Goal: Task Accomplishment & Management: Use online tool/utility

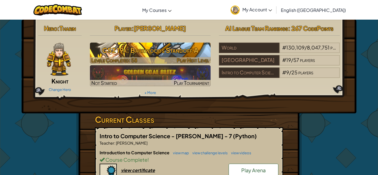
click at [188, 50] on h3 "CS2 19a: Backwoods Standoff A" at bounding box center [150, 50] width 121 height 12
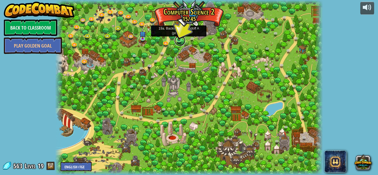
click at [180, 41] on link at bounding box center [180, 40] width 11 height 11
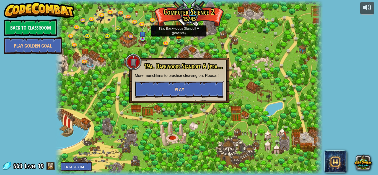
click at [176, 97] on button "Play" at bounding box center [179, 89] width 89 height 17
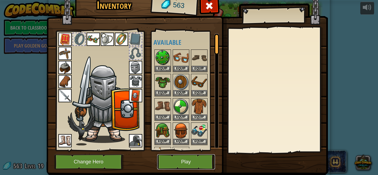
click at [180, 163] on button "Play" at bounding box center [186, 162] width 58 height 15
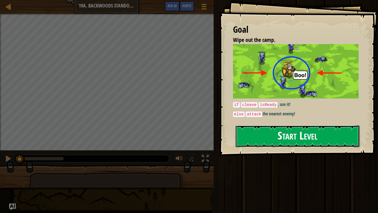
click at [275, 136] on button "Start Level" at bounding box center [298, 136] width 124 height 22
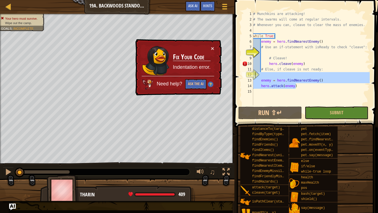
drag, startPoint x: 299, startPoint y: 85, endPoint x: 255, endPoint y: 74, distance: 45.6
click at [255, 74] on div "1 2 3 4 5 6 7 8 9 10 11 12 13 14 15 # Munchkins are attacking! # The swarms wil…" at bounding box center [305, 58] width 129 height 94
type textarea "enemy = hero.findNearestEnemy()"
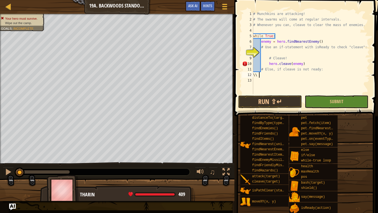
type textarea "\"
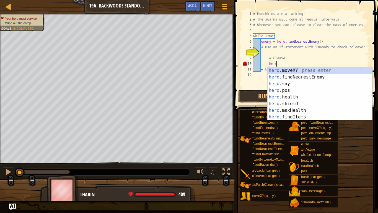
type textarea "h"
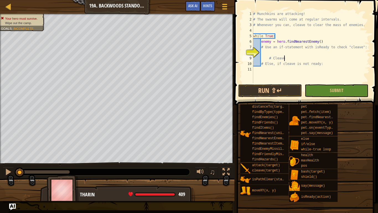
scroll to position [2, 4]
type textarea "# Cleave!"
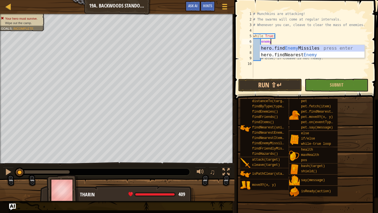
type textarea "e"
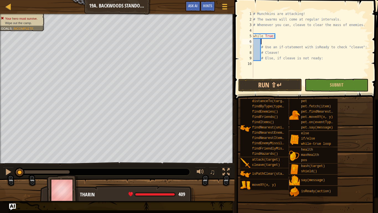
scroll to position [2, 0]
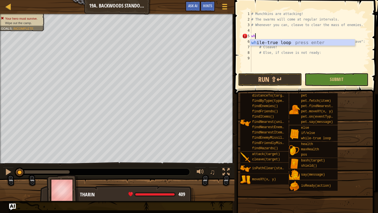
type textarea "w"
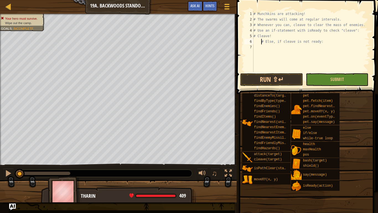
scroll to position [2, 1]
type textarea "# Else, if cleave is not ready:"
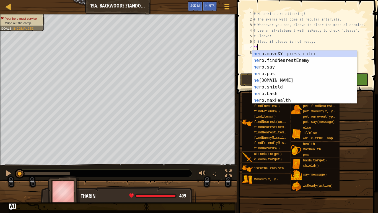
type textarea "her"
click at [303, 58] on div "her o.moveXY press enter her o.findNearestEnemy press enter her o.say press ent…" at bounding box center [305, 83] width 105 height 66
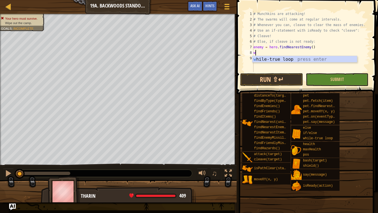
scroll to position [2, 0]
type textarea "w"
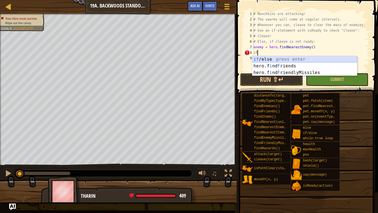
click at [309, 60] on div "if /else press enter hero.f i nd F riends press enter hero.f i nd F riendlyMiss…" at bounding box center [305, 72] width 105 height 33
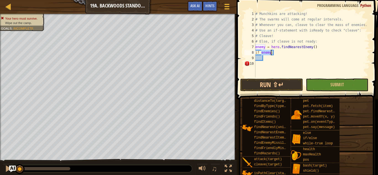
type textarea "if enemy:"
click at [300, 61] on div "# Munchkins are attacking! # The swarms will come at regular intervals. # Whene…" at bounding box center [313, 50] width 116 height 78
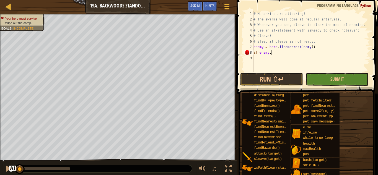
scroll to position [2, 2]
type textarea "if enemy:"
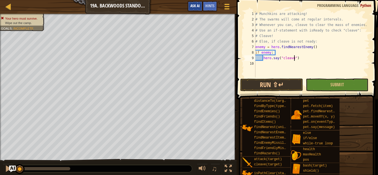
scroll to position [2, 6]
type textarea "hero.say("cleave!")"
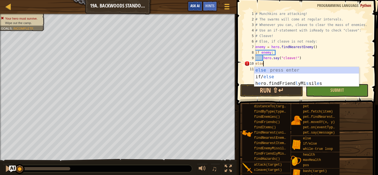
scroll to position [2, 1]
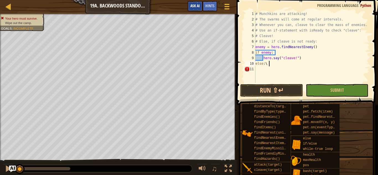
type textarea "else:"
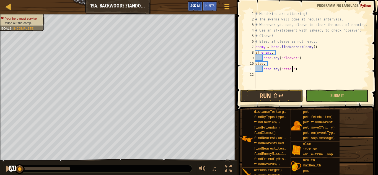
scroll to position [2, 6]
click at [329, 102] on button "Submit" at bounding box center [337, 96] width 63 height 13
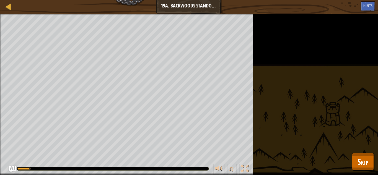
click at [329, 101] on div "Your hero must survive. Wipe out the camp. Goals : Running... ♫ Tharin 409 x: 3…" at bounding box center [189, 95] width 378 height 162
click at [361, 155] on button "Skip" at bounding box center [363, 162] width 22 height 18
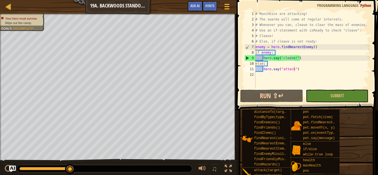
click at [280, 59] on div "# Munchkins are attacking! # The swarms will come at regular intervals. # Whene…" at bounding box center [313, 55] width 116 height 89
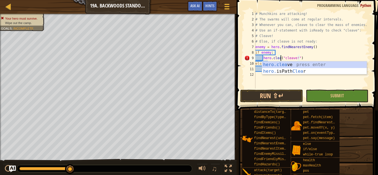
scroll to position [2, 4]
click at [308, 66] on div "hero.clea ve press enter hero. isPath Clea r press enter" at bounding box center [314, 75] width 105 height 27
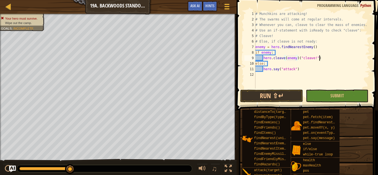
click at [326, 59] on div "# Munchkins are attacking! # The swarms will come at regular intervals. # Whene…" at bounding box center [313, 55] width 116 height 89
click at [324, 68] on div "# Munchkins are attacking! # The swarms will come at regular intervals. # Whene…" at bounding box center [313, 55] width 116 height 89
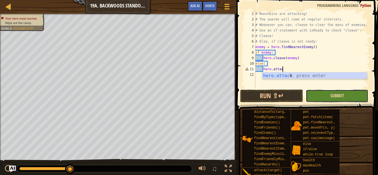
click at [342, 96] on span "Submit" at bounding box center [338, 96] width 14 height 6
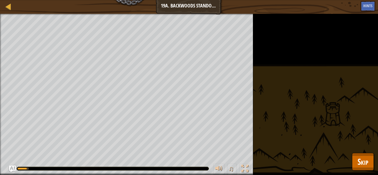
click at [278, 103] on div "Your hero must survive. Wipe out the camp. Goals : Running... ♫ Tharin 409 x: 3…" at bounding box center [189, 95] width 378 height 162
click at [372, 170] on button "Skip" at bounding box center [363, 162] width 22 height 18
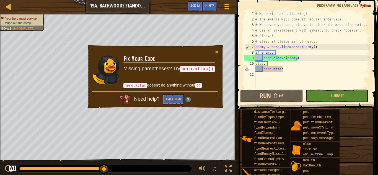
click at [285, 69] on div "# Munchkins are attacking! # The swarms will come at regular intervals. # Whene…" at bounding box center [313, 55] width 116 height 89
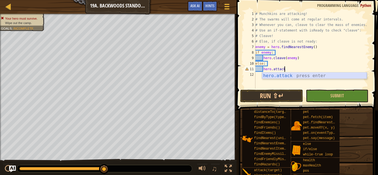
click at [326, 75] on div "hero.attack press enter" at bounding box center [314, 83] width 105 height 20
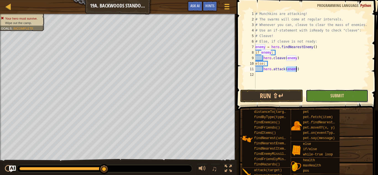
click at [332, 96] on span "Submit" at bounding box center [338, 96] width 14 height 6
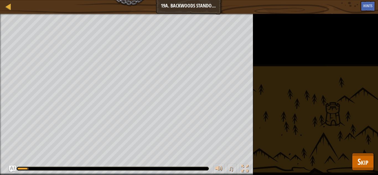
click at [332, 96] on div "Your hero must survive. Wipe out the camp. Goals : Running... ♫ Tharin 409 x: 3…" at bounding box center [189, 95] width 378 height 162
click at [367, 155] on button "Skip" at bounding box center [363, 162] width 22 height 18
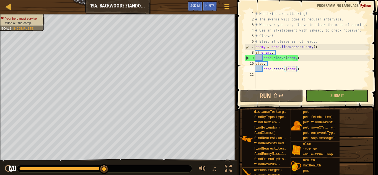
click at [305, 69] on div "# Munchkins are attacking! # The swarms will come at regular intervals. # Whene…" at bounding box center [313, 55] width 116 height 89
click at [331, 48] on div "# Munchkins are attacking! # The swarms will come at regular intervals. # Whene…" at bounding box center [313, 55] width 116 height 89
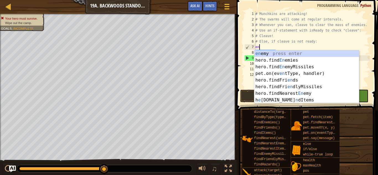
scroll to position [2, 0]
type textarea "e"
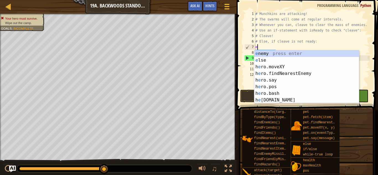
scroll to position [2, 0]
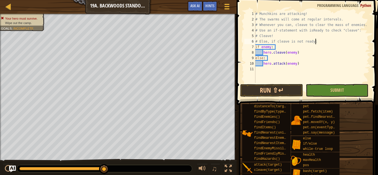
click at [278, 59] on div "# Munchkins are attacking! # The swarms will come at regular intervals. # Whene…" at bounding box center [313, 52] width 116 height 83
type textarea "else:"
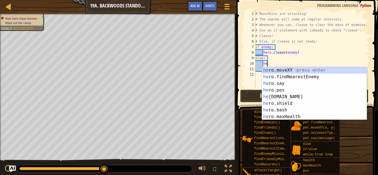
scroll to position [2, 2]
type textarea "hero"
click at [293, 76] on div "hero .moveXY press enter hero .findNearestEnemy press enter hero .say press ent…" at bounding box center [314, 100] width 105 height 66
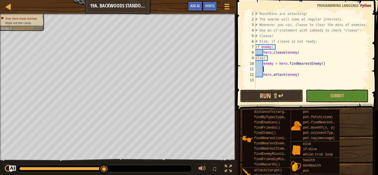
scroll to position [2, 0]
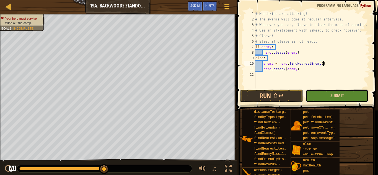
click at [332, 99] on button "Submit" at bounding box center [337, 96] width 63 height 13
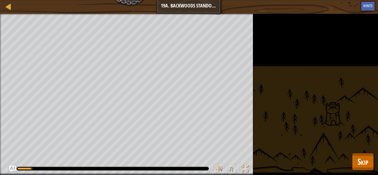
click at [331, 105] on div "Your hero must survive. Wipe out the camp. Goals : Running... ♫ Tharin 409 x: 3…" at bounding box center [189, 95] width 378 height 162
click at [366, 170] on button "Skip" at bounding box center [363, 162] width 22 height 18
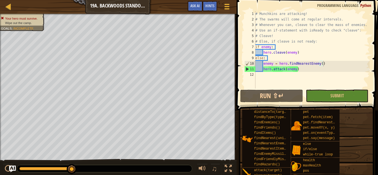
type textarea "if enemy:"
click at [296, 46] on div "# Munchkins are attacking! # The swarms will come at regular intervals. # Whene…" at bounding box center [313, 55] width 116 height 89
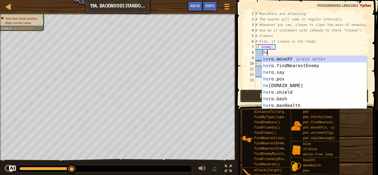
type textarea "her"
click at [324, 66] on div "her o.moveXY press enter her o.findNearestEnemy press enter her o.say press ent…" at bounding box center [314, 89] width 105 height 66
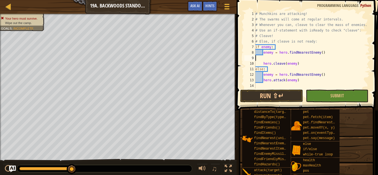
scroll to position [2, 0]
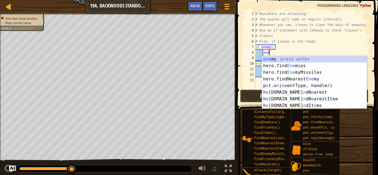
type textarea "e"
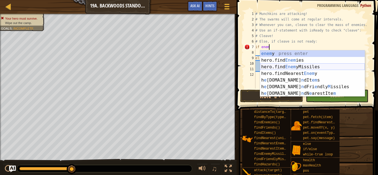
scroll to position [2, 2]
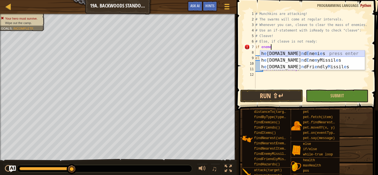
click at [359, 54] on div "h e ro.fi n d E ne m i e s press enter h e ro.fi n d E ne m yMissil e s press e…" at bounding box center [312, 66] width 105 height 33
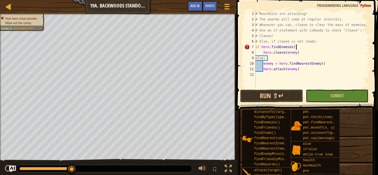
click at [264, 53] on div "# Munchkins are attacking! # The swarms will come at regular intervals. # Whene…" at bounding box center [313, 55] width 116 height 89
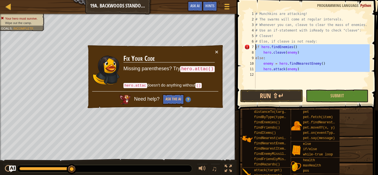
drag, startPoint x: 319, startPoint y: 74, endPoint x: 255, endPoint y: 47, distance: 69.4
click at [255, 47] on div "hero.cleave(enemy) 1 2 3 4 5 6 7 8 9 10 11 12 # Munchkins are attacking! # The …" at bounding box center [307, 50] width 127 height 78
type textarea "if hero.findEnemies() hero.cleave(enemy)"
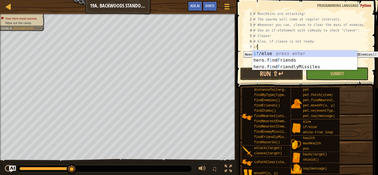
scroll to position [2, 0]
type textarea "i"
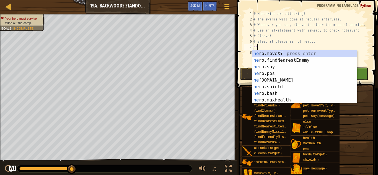
type textarea "hero"
click at [321, 61] on div "hero .moveXY press enter hero .findNearestEnemy press enter hero .say press ent…" at bounding box center [305, 83] width 105 height 66
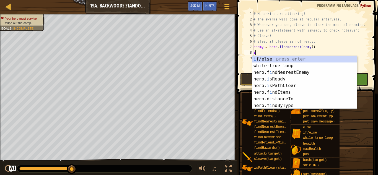
scroll to position [2, 0]
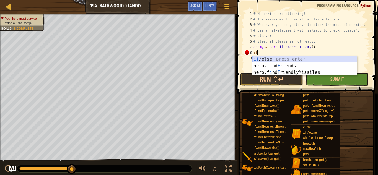
click at [324, 61] on div "if /else press enter hero.f i nd F riends press enter hero.f i nd F riendlyMiss…" at bounding box center [305, 72] width 105 height 33
type textarea "if enemy:"
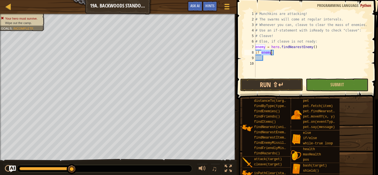
click at [299, 62] on div "# Munchkins are attacking! # The swarms will come at regular intervals. # Whene…" at bounding box center [313, 50] width 116 height 78
click at [298, 60] on div "# Munchkins are attacking! # The swarms will come at regular intervals. # Whene…" at bounding box center [313, 50] width 116 height 78
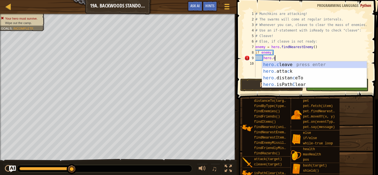
scroll to position [2, 3]
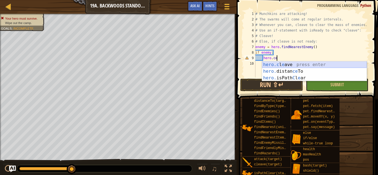
click at [334, 65] on div "hero.c l e ave press enter hero. distan ce To press enter hero. isPath C l e ar…" at bounding box center [314, 78] width 105 height 33
type textarea "hero.cleave(enemy)"
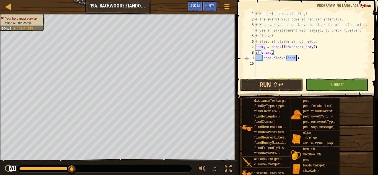
click at [320, 62] on div "# Munchkins are attacking! # The swarms will come at regular intervals. # Whene…" at bounding box center [313, 50] width 116 height 78
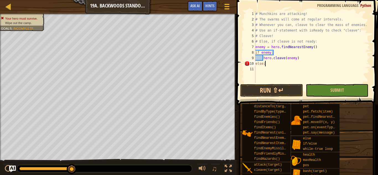
scroll to position [2, 1]
type textarea "else:"
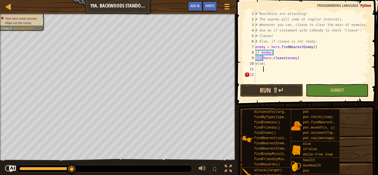
scroll to position [2, 1]
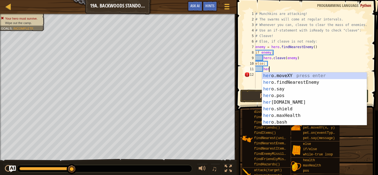
type textarea "hero"
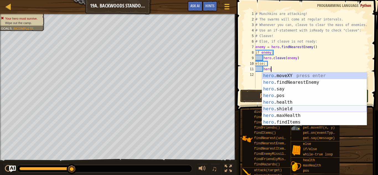
click at [323, 111] on div "hero .moveXY press enter hero .findNearestEnemy press enter hero .say press ent…" at bounding box center [314, 106] width 105 height 66
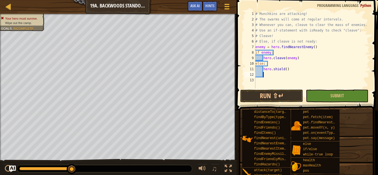
scroll to position [2, 0]
click at [328, 95] on button "Submit" at bounding box center [337, 96] width 63 height 13
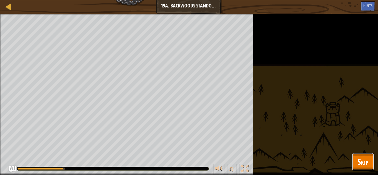
click at [372, 165] on button "Skip" at bounding box center [363, 162] width 22 height 18
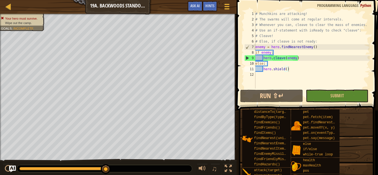
click at [307, 58] on div "# Munchkins are attacking! # The swarms will come at regular intervals. # Whene…" at bounding box center [313, 55] width 116 height 89
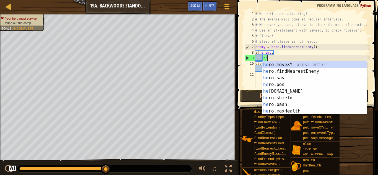
type textarea "h"
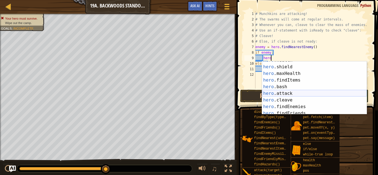
scroll to position [32, 0]
click at [301, 96] on div "hero .health press enter hero .shield press enter hero .maxHealth press enter h…" at bounding box center [314, 90] width 105 height 66
type textarea "hero.attack(enemy)"
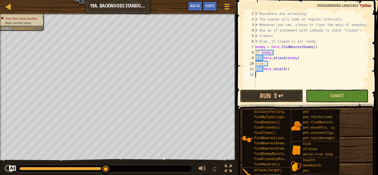
click at [301, 73] on div "# Munchkins are attacking! # The swarms will come at regular intervals. # Whene…" at bounding box center [313, 55] width 116 height 89
click at [301, 72] on div "# Munchkins are attacking! # The swarms will come at regular intervals. # Whene…" at bounding box center [313, 55] width 116 height 89
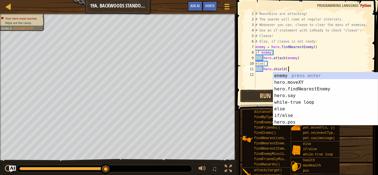
scroll to position [0, 0]
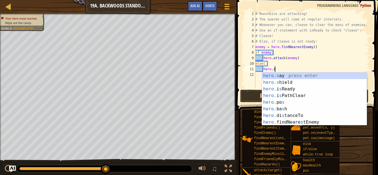
type textarea "h"
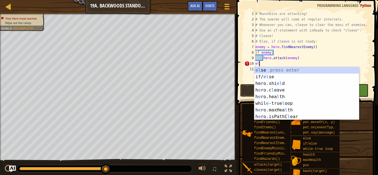
type textarea "e"
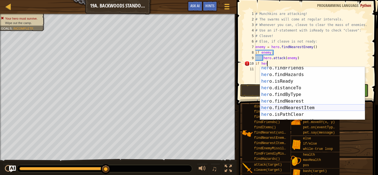
scroll to position [81, 0]
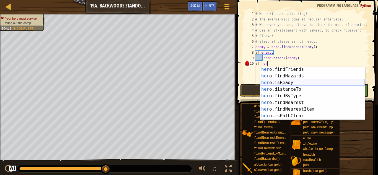
click at [331, 81] on div "her o.findFriends press enter her o.findHazards press enter her o.isReady press…" at bounding box center [312, 99] width 105 height 66
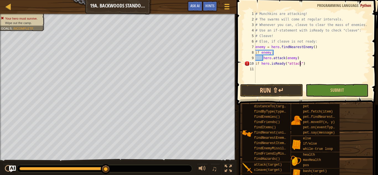
scroll to position [2, 6]
click at [362, 90] on button "Submit" at bounding box center [337, 90] width 63 height 13
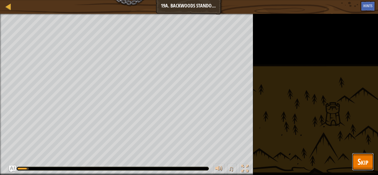
click at [370, 158] on button "Skip" at bounding box center [363, 162] width 22 height 18
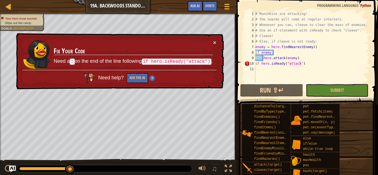
click at [260, 66] on div "# Munchkins are attacking! # The swarms will come at regular intervals. # Whene…" at bounding box center [313, 52] width 116 height 83
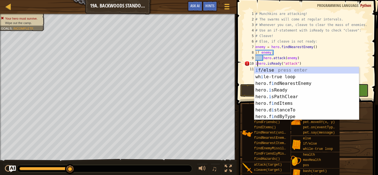
scroll to position [0, 0]
type textarea "hero.isReady("attack")"
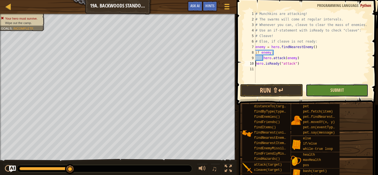
click at [338, 91] on span "Submit" at bounding box center [338, 90] width 14 height 6
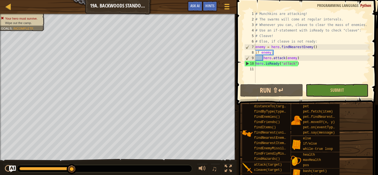
click at [328, 73] on div "# Munchkins are attacking! # The swarms will come at regular intervals. # Whene…" at bounding box center [313, 52] width 116 height 83
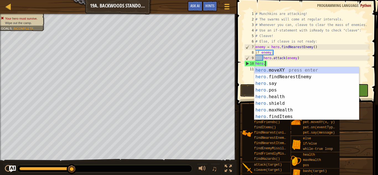
type textarea "h"
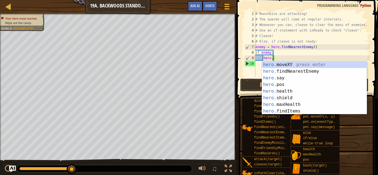
type textarea "h"
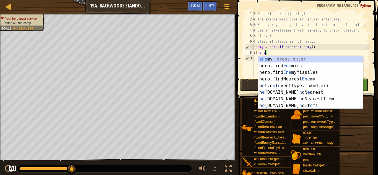
type textarea "i"
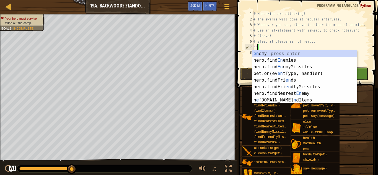
type textarea "e"
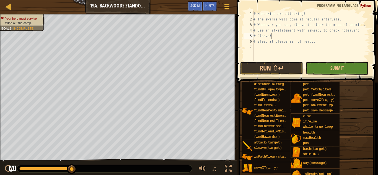
type textarea "# Else, if cleave is not ready:"
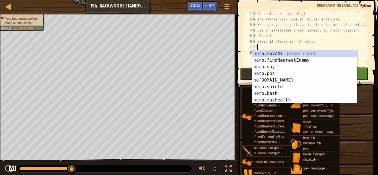
scroll to position [2, 1]
click at [338, 65] on div "hero .moveXY press enter hero .findNearestEnemy press enter hero .say press ent…" at bounding box center [305, 83] width 105 height 66
type textarea "hero.say("message")"
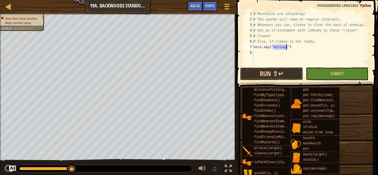
click at [338, 65] on div "# Munchkins are attacking! # The swarms will come at regular intervals. # Whene…" at bounding box center [311, 44] width 117 height 66
type textarea "hero.say("message")"
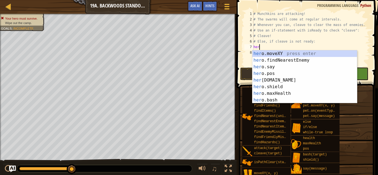
type textarea "h"
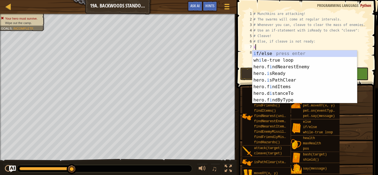
scroll to position [2, 0]
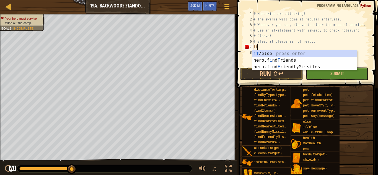
type textarea "i"
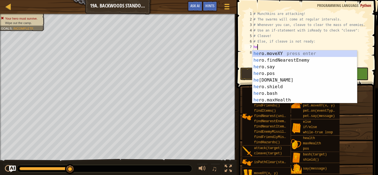
type textarea "hero"
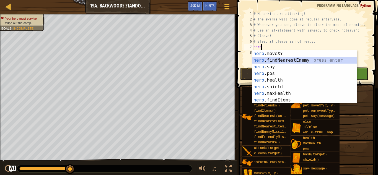
click at [344, 60] on div "hero .moveXY press enter hero .findNearestEnemy press enter hero .say press ent…" at bounding box center [305, 83] width 105 height 66
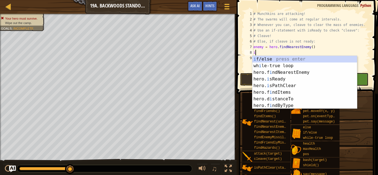
scroll to position [2, 0]
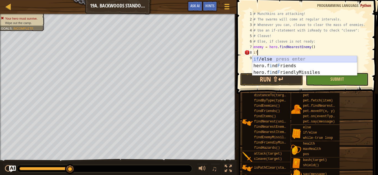
click at [346, 58] on div "if /else press enter hero.f i nd F riends press enter hero.f i nd F riendlyMiss…" at bounding box center [305, 72] width 105 height 33
type textarea "if enemy:"
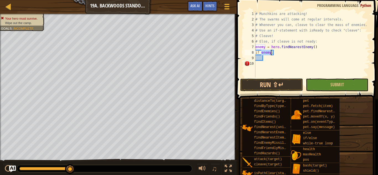
click at [298, 57] on div "# Munchkins are attacking! # The swarms will come at regular intervals. # Whene…" at bounding box center [313, 50] width 116 height 78
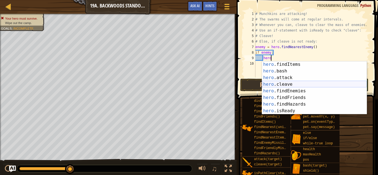
scroll to position [47, 0]
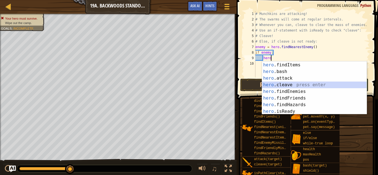
click at [333, 86] on div "hero .maxHealth press enter hero .findItems press enter hero .bash press enter …" at bounding box center [314, 88] width 105 height 66
type textarea "hero.cleave(enemy)"
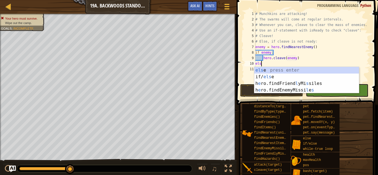
scroll to position [2, 1]
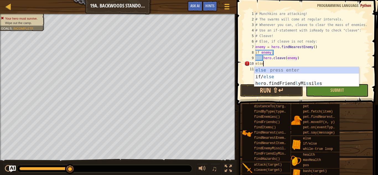
type textarea "else:"
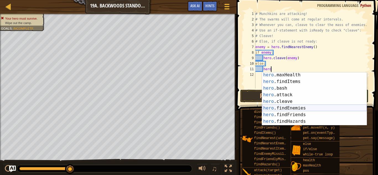
scroll to position [42, 0]
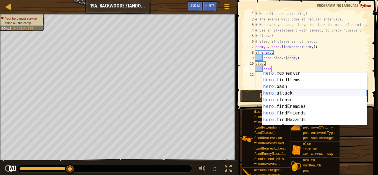
click at [340, 93] on div "hero .maxHealth press enter hero .findItems press enter hero .bash press enter …" at bounding box center [314, 103] width 105 height 66
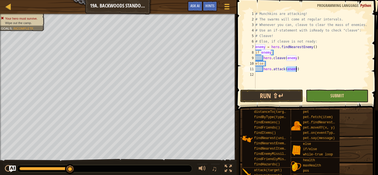
type textarea "hero.attack(enemy)"
click at [339, 94] on span "Submit" at bounding box center [338, 96] width 14 height 6
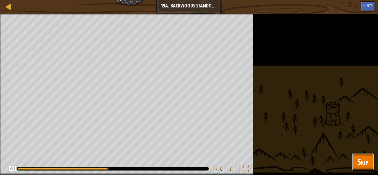
click at [366, 167] on span "Skip" at bounding box center [363, 161] width 11 height 11
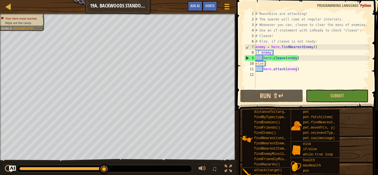
click at [311, 80] on div "# Munchkins are attacking! # The swarms will come at regular intervals. # Whene…" at bounding box center [313, 55] width 116 height 89
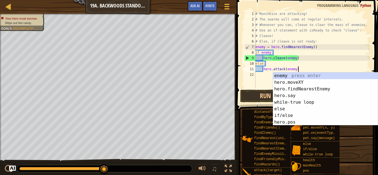
scroll to position [0, 0]
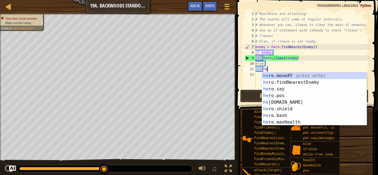
type textarea "h"
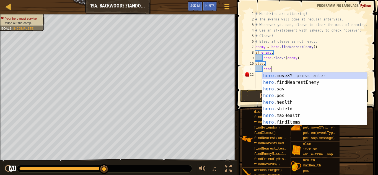
type textarea "hero."
click at [321, 82] on div "hero. moveXY press enter hero. findNearestEnemy press enter hero. say press ent…" at bounding box center [314, 106] width 105 height 66
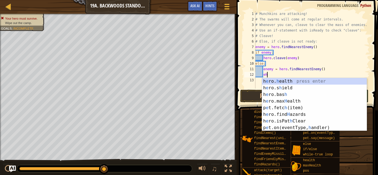
type textarea "e"
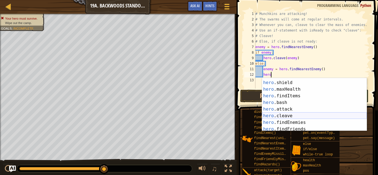
scroll to position [32, 0]
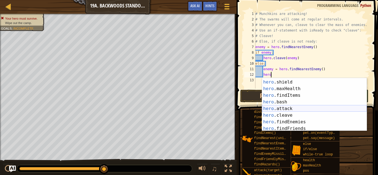
click at [330, 109] on div "hero .health press enter hero .shield press enter hero .maxHealth press enter h…" at bounding box center [314, 105] width 105 height 66
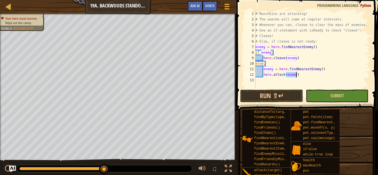
type textarea "hero.attack(enemy)"
click at [329, 100] on button "Submit" at bounding box center [337, 96] width 63 height 13
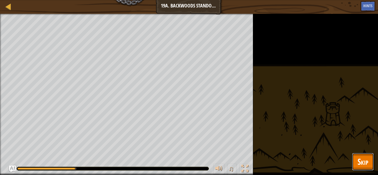
click at [370, 169] on button "Skip" at bounding box center [363, 162] width 22 height 18
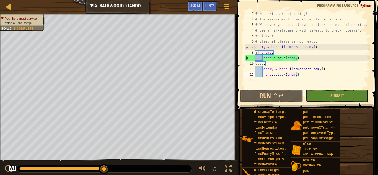
click at [317, 84] on div "# Munchkins are attacking! # The swarms will come at regular intervals. # Whene…" at bounding box center [313, 55] width 116 height 89
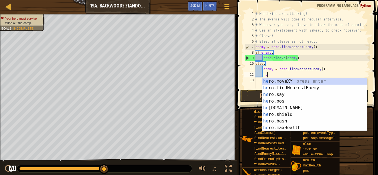
type textarea "h"
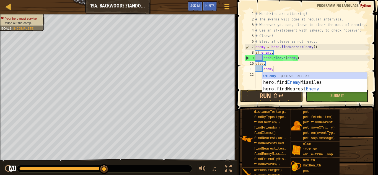
type textarea "e"
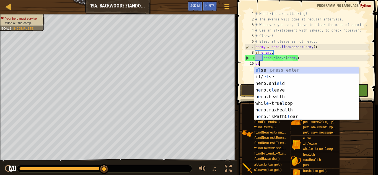
type textarea "e"
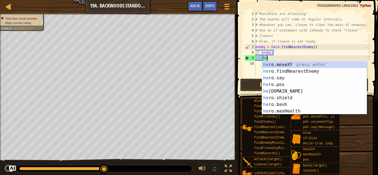
type textarea "h"
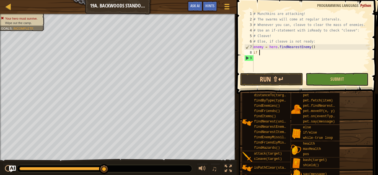
type textarea "i"
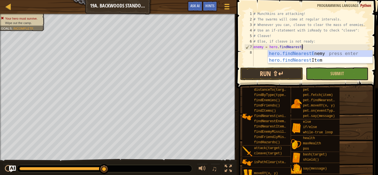
type textarea "enemy = hero.findNeares"
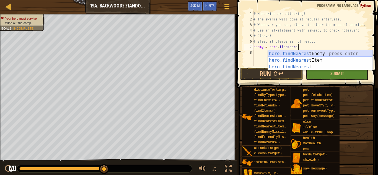
click at [349, 53] on div "hero.findNeares tEnemy press enter hero.findNeares tItem press enter hero.findN…" at bounding box center [320, 66] width 105 height 33
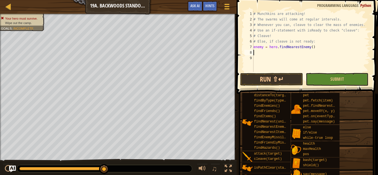
click at [349, 53] on div "# Munchkins are attacking! # The swarms will come at regular intervals. # Whene…" at bounding box center [311, 47] width 117 height 72
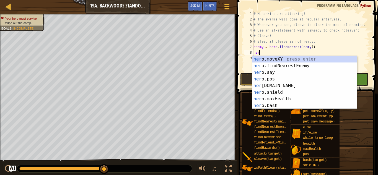
scroll to position [2, 0]
type textarea "h"
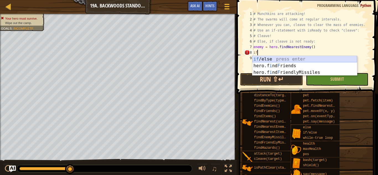
click at [357, 59] on div "if /else press enter hero.f i nd F riends press enter hero.f i nd F riendlyMiss…" at bounding box center [305, 72] width 105 height 33
type textarea "if enemy:"
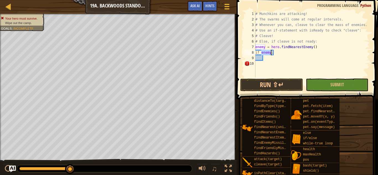
click at [357, 59] on div "# Munchkins are attacking! # The swarms will come at regular intervals. # Whene…" at bounding box center [313, 50] width 116 height 78
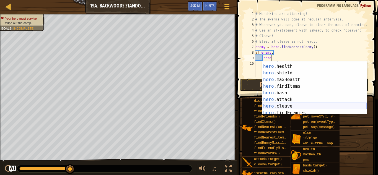
scroll to position [24, 0]
click at [339, 107] on div "hero .pos press enter hero .health press enter hero .shield press enter hero .m…" at bounding box center [314, 90] width 105 height 66
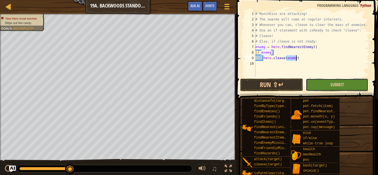
click at [356, 89] on button "Submit" at bounding box center [337, 85] width 63 height 13
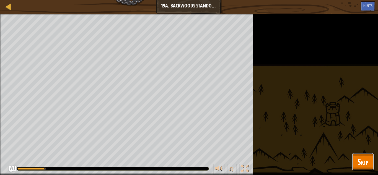
click at [359, 164] on span "Skip" at bounding box center [363, 161] width 11 height 11
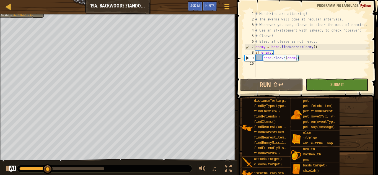
click at [330, 61] on div "# Munchkins are attacking! # The swarms will come at regular intervals. # Whene…" at bounding box center [313, 50] width 116 height 78
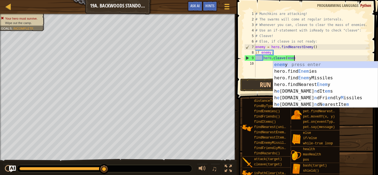
scroll to position [0, 0]
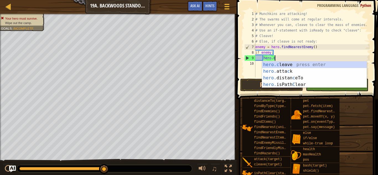
type textarea "h"
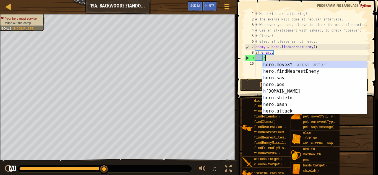
scroll to position [2, 0]
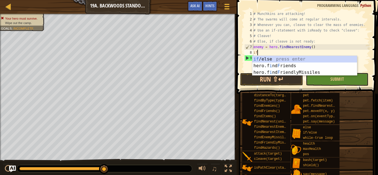
type textarea "i"
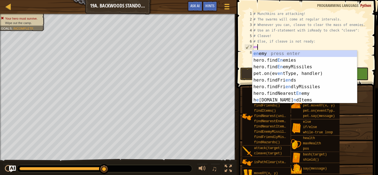
type textarea "e"
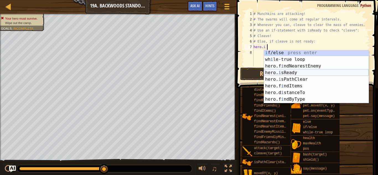
scroll to position [1, 0]
click at [342, 72] on div "i f/else press enter wh i le-true loop press enter hero.f i ndNearestEnemy pres…" at bounding box center [316, 82] width 105 height 66
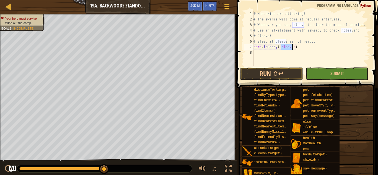
click at [304, 50] on div "# Munchkins are attacking! # The swarms will come at regular intervals. # Whene…" at bounding box center [311, 44] width 117 height 66
type textarea "hero.isReady("cleave")"
click at [319, 72] on button "Submit" at bounding box center [337, 74] width 63 height 13
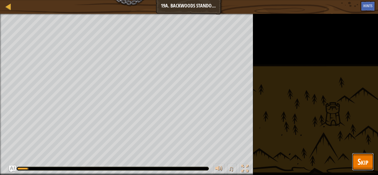
click at [364, 164] on span "Skip" at bounding box center [363, 161] width 11 height 11
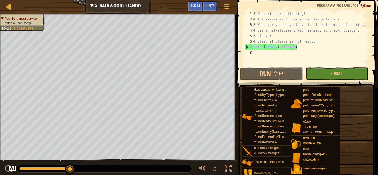
click at [315, 50] on div "# Munchkins are attacking! # The swarms will come at regular intervals. # Whene…" at bounding box center [311, 44] width 117 height 66
type textarea "\"
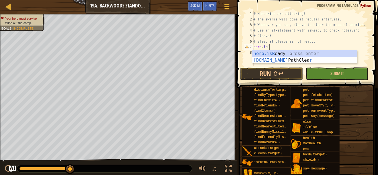
scroll to position [0, 0]
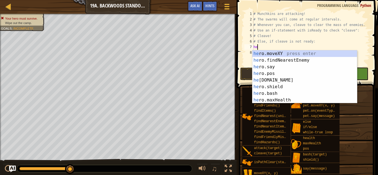
type textarea "h"
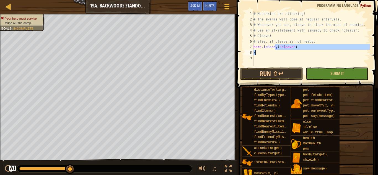
type textarea "\"
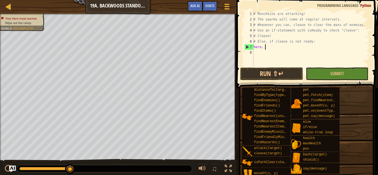
type textarea "hero."
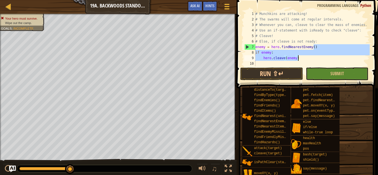
type textarea "hero"
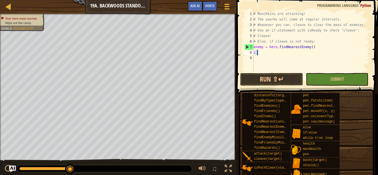
type textarea "i"
type textarea "her"
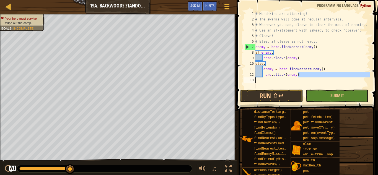
type textarea "hero"
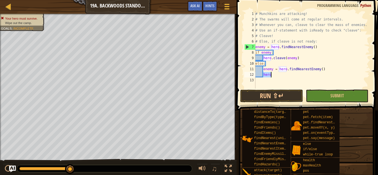
type textarea "ehr"
type textarea "hero."
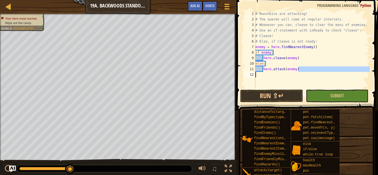
type textarea "hero"
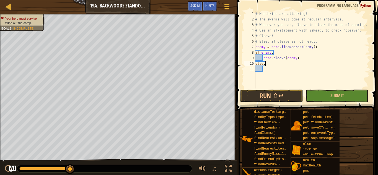
type textarea "else"
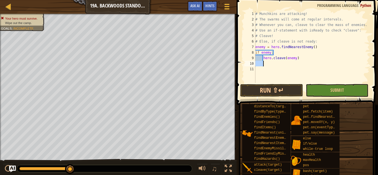
type textarea "hero"
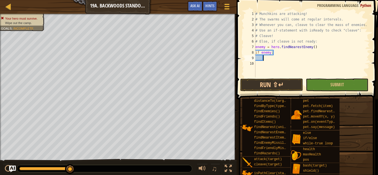
type textarea "if"
type textarea "hero"
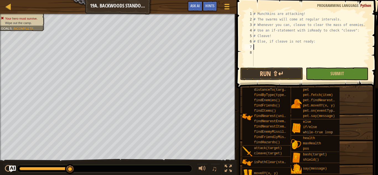
click at [315, 50] on div "# Munchkins are attacking! # The swarms will come at regular intervals. # Whene…" at bounding box center [311, 44] width 117 height 66
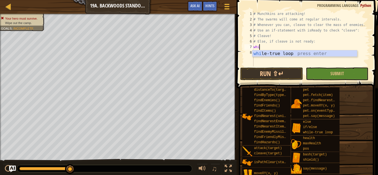
type textarea "while"
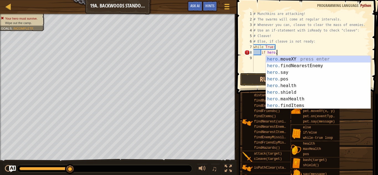
scroll to position [2, 4]
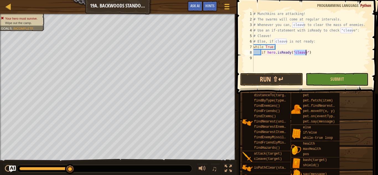
type textarea "if hero.isReady("cleave")"
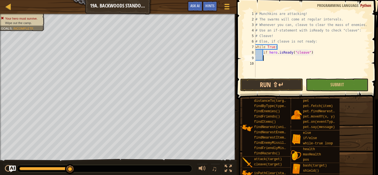
scroll to position [2, 0]
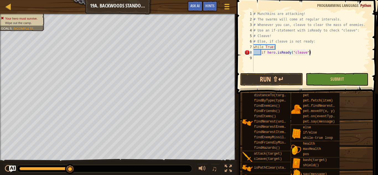
type textarea "if hero.isReady("cleave"):"
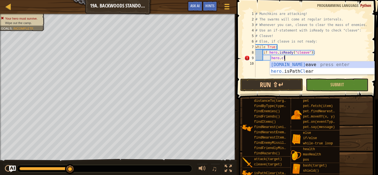
scroll to position [2, 4]
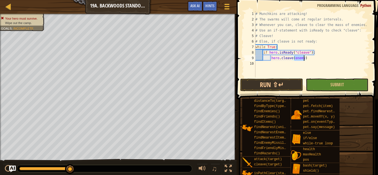
click at [281, 45] on div "# Munchkins are attacking! # The swarms will come at regular intervals. # Whene…" at bounding box center [313, 50] width 116 height 78
type textarea "while True:"
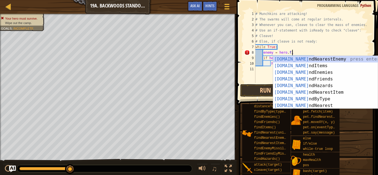
type textarea "enemy = hero.fin"
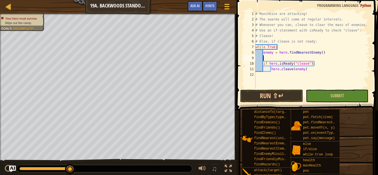
click at [311, 68] on div "# Munchkins are attacking! # The swarms will come at regular intervals. # Whene…" at bounding box center [313, 55] width 116 height 89
type textarea "hero.cleave(enemy)"
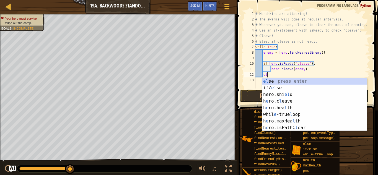
type textarea "e"
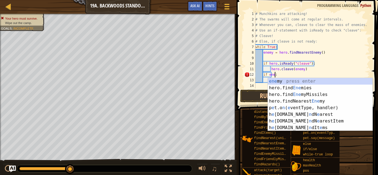
scroll to position [2, 3]
type textarea "if enemy:"
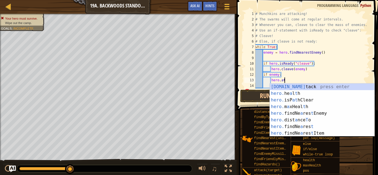
scroll to position [2, 4]
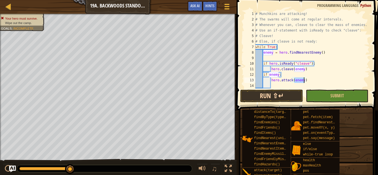
type textarea "hero.attack(enemy)"
click at [288, 97] on button "Run ⇧↵" at bounding box center [271, 96] width 63 height 13
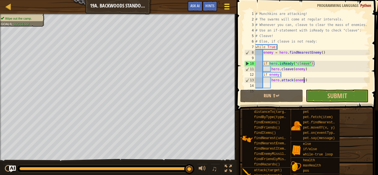
click at [230, 12] on button "Game Menu" at bounding box center [227, 8] width 15 height 14
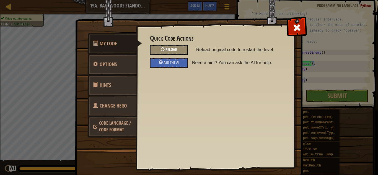
click at [173, 47] on div "Reload" at bounding box center [169, 50] width 38 height 10
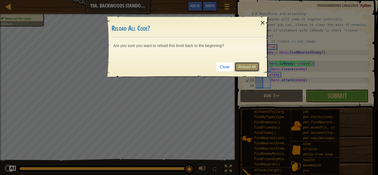
click at [243, 63] on link "Reload All" at bounding box center [247, 66] width 25 height 9
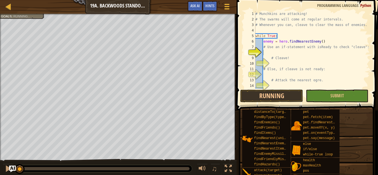
scroll to position [2, 1]
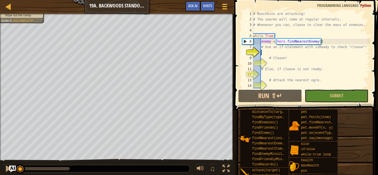
type textarea "z"
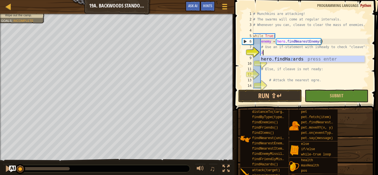
scroll to position [2, 1]
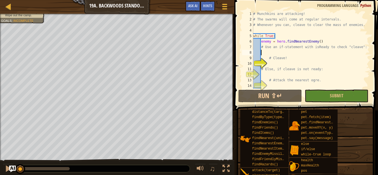
type textarea "z"
type textarea "zz"
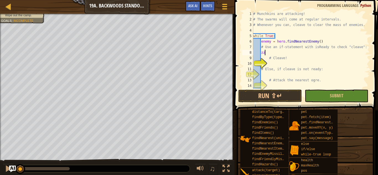
type textarea "zzz"
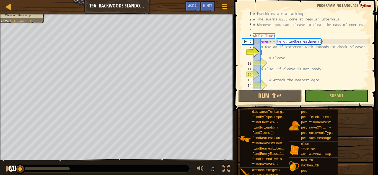
type textarea "z"
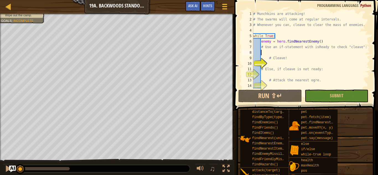
scroll to position [2, 0]
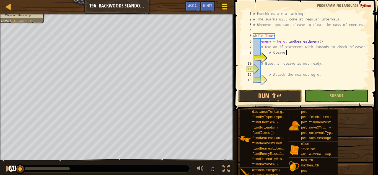
click at [224, 8] on div at bounding box center [224, 6] width 7 height 8
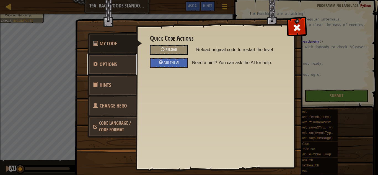
click at [121, 70] on link "Options" at bounding box center [112, 65] width 49 height 22
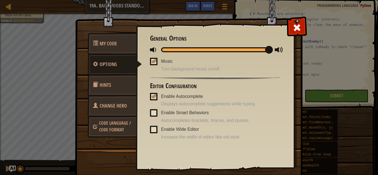
click at [123, 84] on link "Hints" at bounding box center [112, 86] width 49 height 22
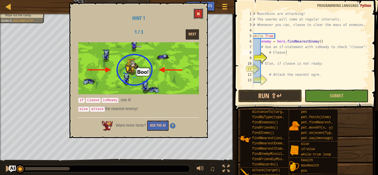
click at [201, 13] on button at bounding box center [198, 14] width 9 height 10
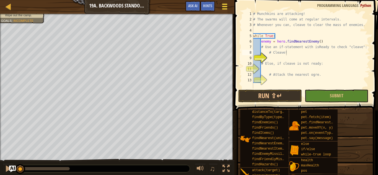
click at [220, 8] on button "Game Menu" at bounding box center [225, 8] width 15 height 14
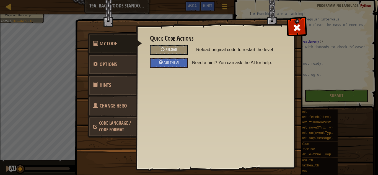
click at [123, 111] on link "Change Hero" at bounding box center [112, 106] width 49 height 22
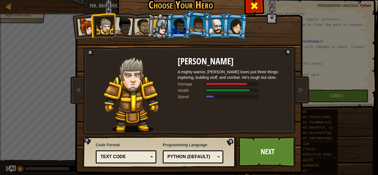
click at [251, 3] on span at bounding box center [254, 5] width 9 height 9
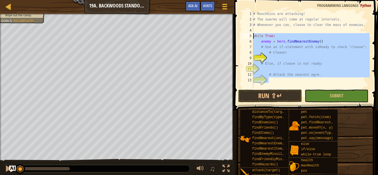
drag, startPoint x: 293, startPoint y: 82, endPoint x: 243, endPoint y: 37, distance: 67.3
click at [243, 37] on div "# Cleave! 1 2 3 4 5 6 7 8 9 10 11 12 13 # Munchkins are attacking! # The swarms…" at bounding box center [305, 50] width 129 height 78
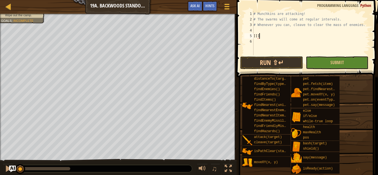
scroll to position [2, 0]
type textarea "]"
type textarea "# Whenever you can, cleave to clear the mass of enemies."
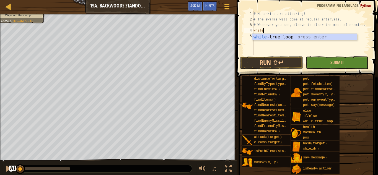
type textarea "whilet"
click at [298, 37] on div "while - t rue loop press enter" at bounding box center [305, 44] width 105 height 20
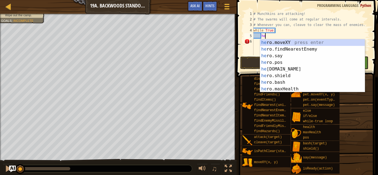
type textarea "her"
click at [342, 48] on div "her o.moveXY press enter her o.findNearestEnemy press enter her o.say press ent…" at bounding box center [312, 72] width 105 height 66
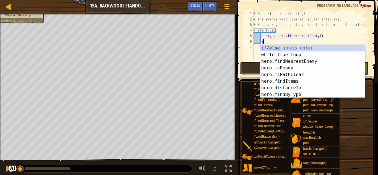
scroll to position [2, 1]
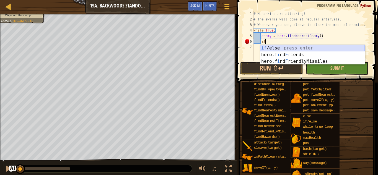
click at [352, 48] on div "if /else press enter hero.f i nd F riends press enter hero.f i nd F riendlyMiss…" at bounding box center [312, 61] width 105 height 33
type textarea "if enemy:"
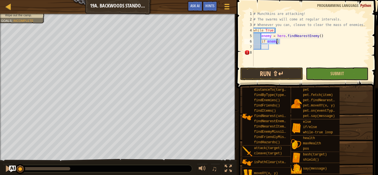
click at [352, 48] on div "# Munchkins are attacking! # The swarms will come at regular intervals. # Whene…" at bounding box center [311, 44] width 117 height 66
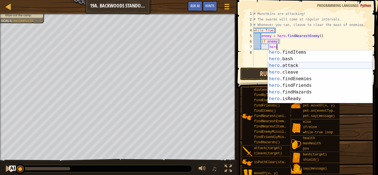
scroll to position [49, 0]
click at [357, 69] on div "hero .findItems press enter hero .bash press enter hero .attack press enter her…" at bounding box center [320, 81] width 105 height 66
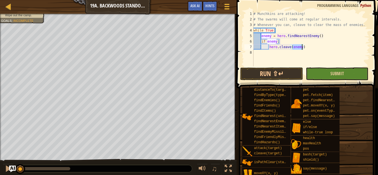
type textarea "hero.cleave(enemy)"
click at [343, 79] on button "Submit" at bounding box center [337, 74] width 63 height 13
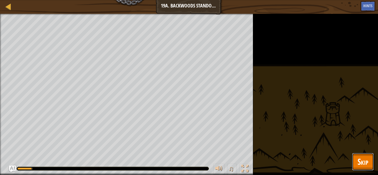
click at [363, 161] on span "Skip" at bounding box center [363, 161] width 11 height 11
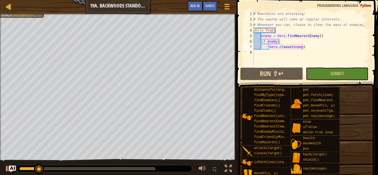
click at [317, 60] on div "# Munchkins are attacking! # The swarms will come at regular intervals. # Whene…" at bounding box center [311, 44] width 117 height 66
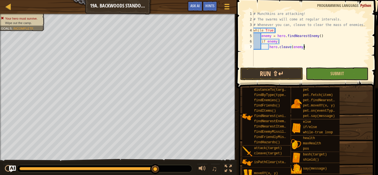
scroll to position [0, 0]
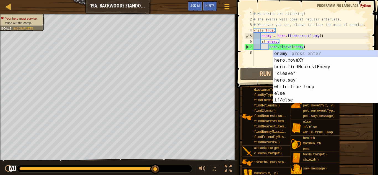
type textarea "hero.cleave(enemy"
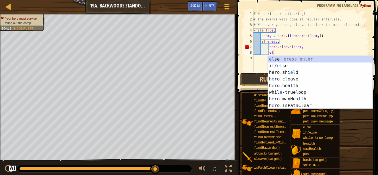
scroll to position [2, 3]
type textarea "e"
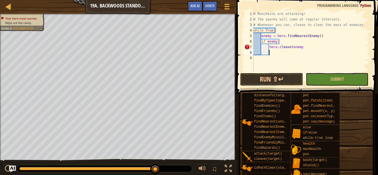
scroll to position [2, 1]
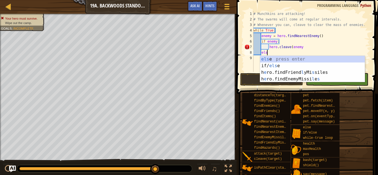
type textarea "else"
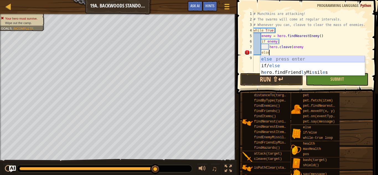
click at [326, 62] on div "else press enter if/ else press enter h e ro.findFriend l yMi s sil e s press e…" at bounding box center [312, 72] width 105 height 33
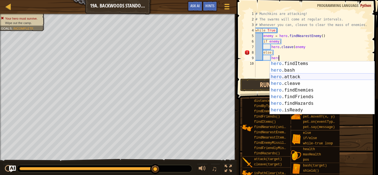
scroll to position [48, 0]
click at [337, 77] on div "hero .findItems press enter hero .bash press enter hero .attack press enter her…" at bounding box center [322, 93] width 105 height 66
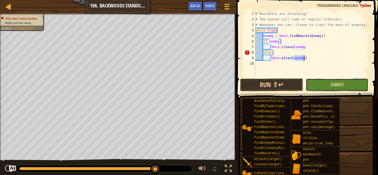
click at [350, 82] on button "Submit" at bounding box center [337, 85] width 63 height 13
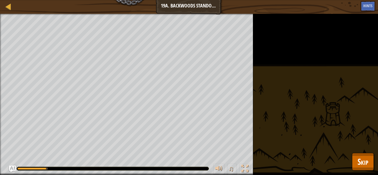
click at [364, 171] on div "Your hero must survive. Wipe out the camp. Goals : Running... ♫ Tharin 409 x: 3…" at bounding box center [189, 95] width 378 height 162
click at [364, 170] on button "Skip" at bounding box center [363, 162] width 22 height 18
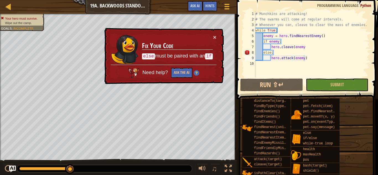
click at [281, 55] on div "# Munchkins are attacking! # The swarms will come at regular intervals. # Whene…" at bounding box center [313, 50] width 116 height 78
click at [278, 52] on div "# Munchkins are attacking! # The swarms will come at regular intervals. # Whene…" at bounding box center [313, 50] width 116 height 78
click at [263, 53] on div "# Munchkins are attacking! # The swarms will come at regular intervals. # Whene…" at bounding box center [313, 50] width 116 height 78
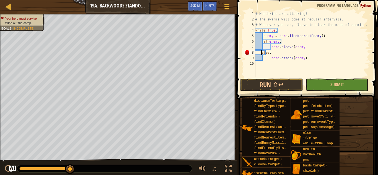
type textarea "else:"
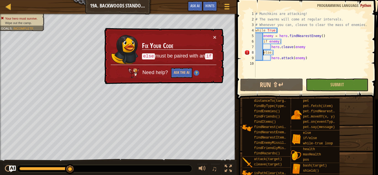
click at [317, 71] on div "# Munchkins are attacking! # The swarms will come at regular intervals. # Whene…" at bounding box center [313, 50] width 116 height 78
click at [312, 58] on div "# Munchkins are attacking! # The swarms will come at regular intervals. # Whene…" at bounding box center [313, 50] width 116 height 78
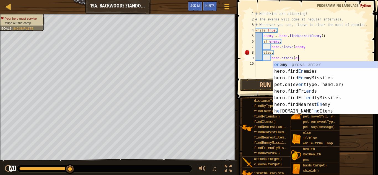
scroll to position [0, 0]
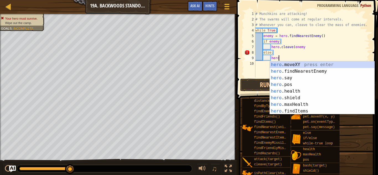
type textarea "h"
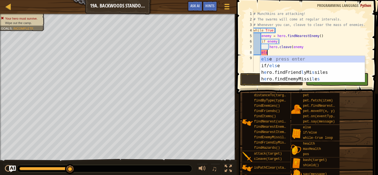
type textarea "e"
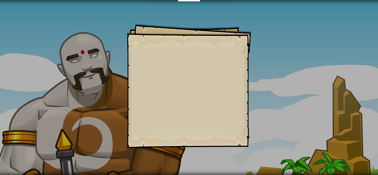
click at [120, 82] on div "Goals Start Level Error loading from server. Try refreshing the page. You'll ne…" at bounding box center [189, 87] width 378 height 175
